Goal: Check status

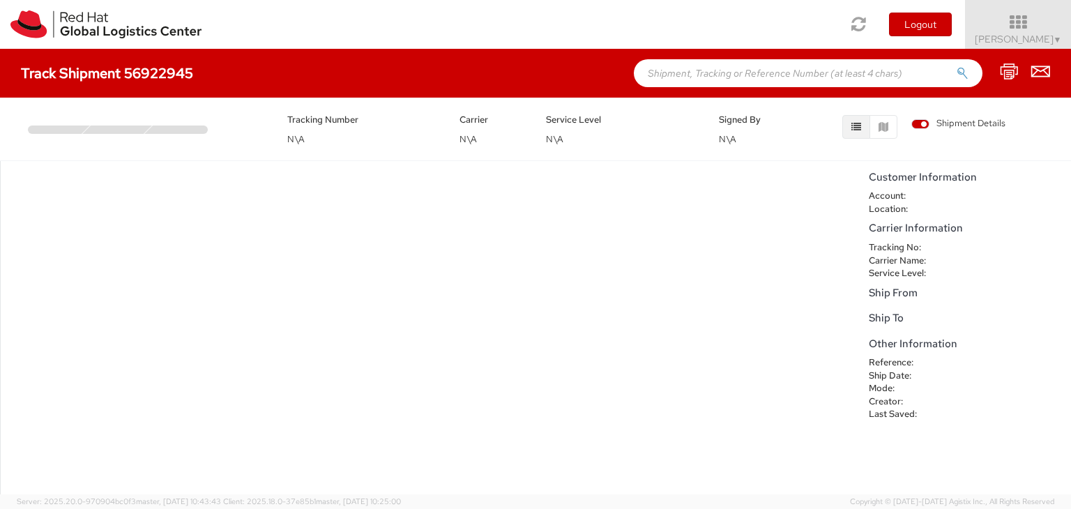
click at [142, 148] on div "Tracking Number N\A Carrier N\A Service Level N\A Signed By N\A Shipment Details" at bounding box center [535, 126] width 1071 height 56
click at [879, 135] on button "button" at bounding box center [883, 127] width 28 height 24
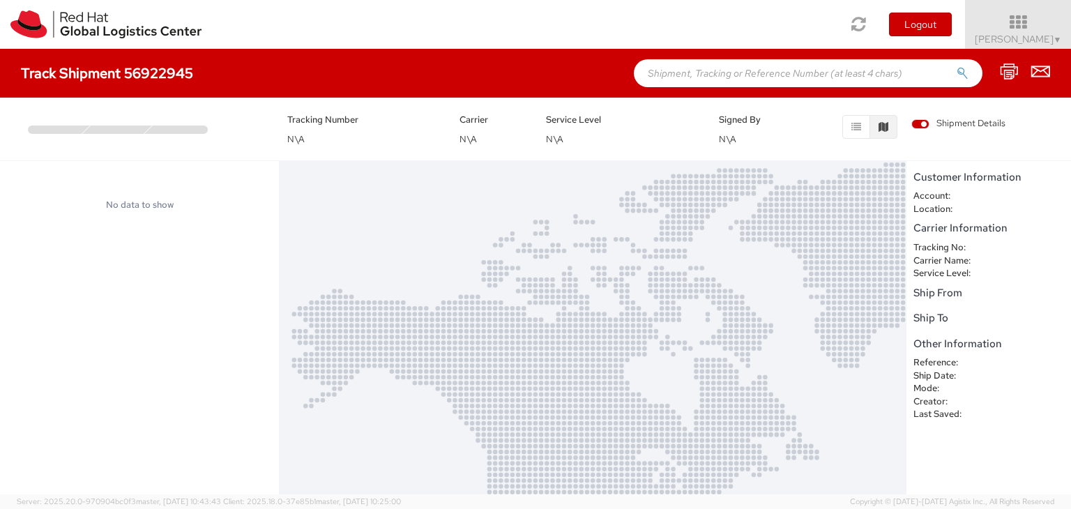
click at [872, 135] on button "button" at bounding box center [883, 127] width 28 height 24
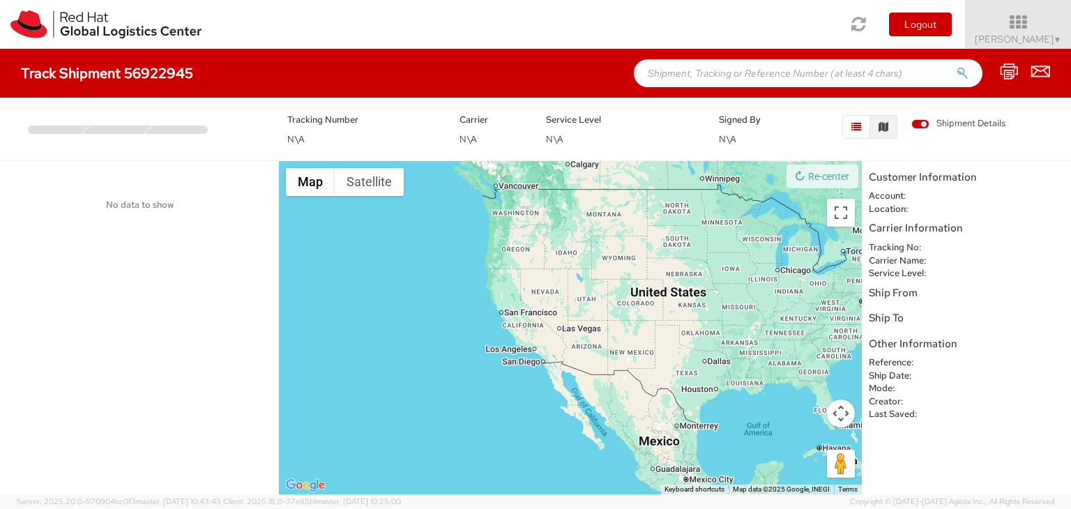
click at [857, 133] on button "button" at bounding box center [856, 127] width 28 height 24
